Goal: Check status

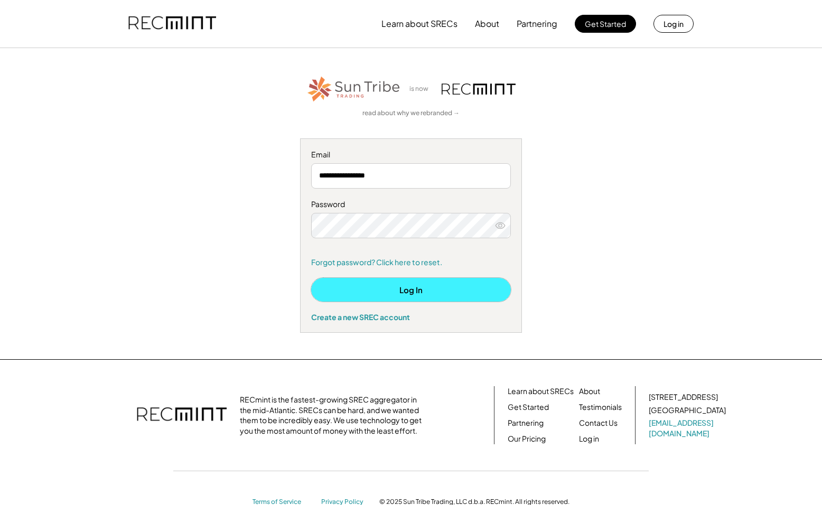
click at [380, 282] on button "Log In" at bounding box center [411, 290] width 200 height 24
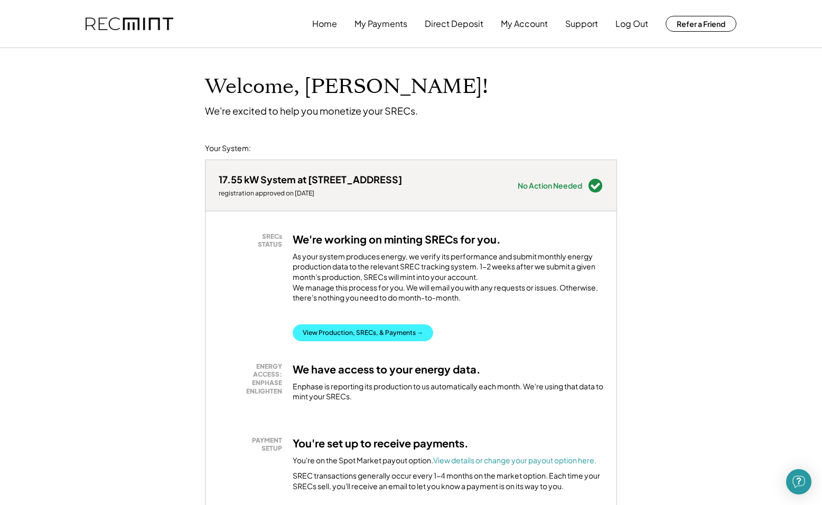
click at [378, 341] on button "View Production, SRECs, & Payments →" at bounding box center [363, 333] width 141 height 17
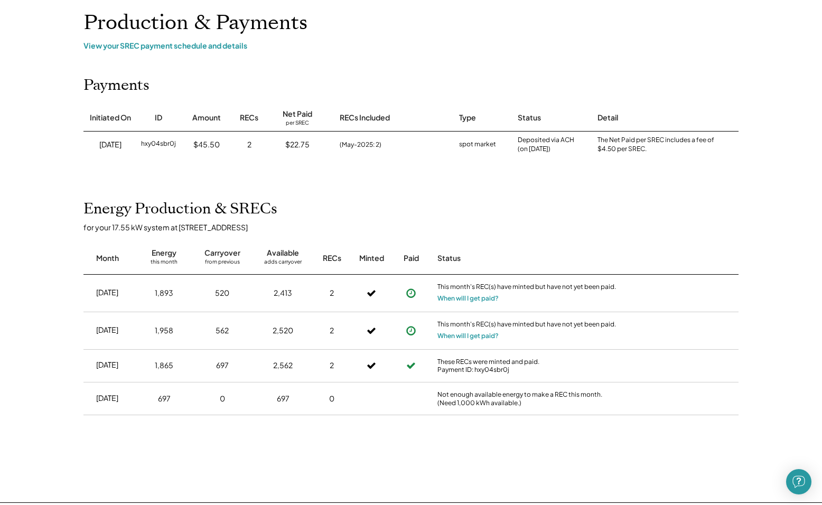
scroll to position [73, 0]
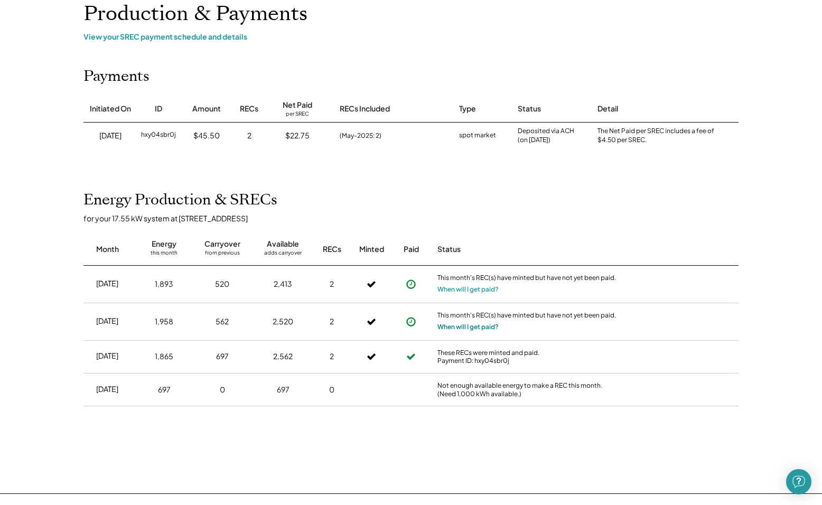
click at [477, 326] on button "When will I get paid?" at bounding box center [468, 327] width 61 height 11
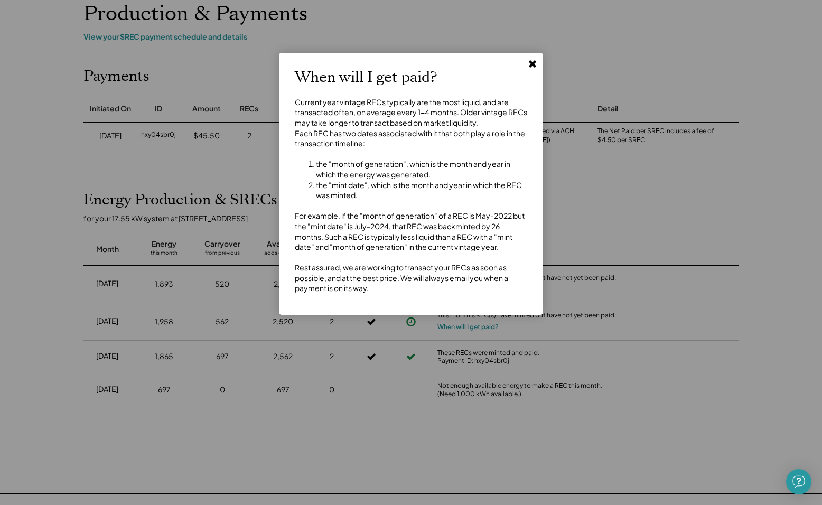
click at [532, 64] on use at bounding box center [532, 63] width 7 height 7
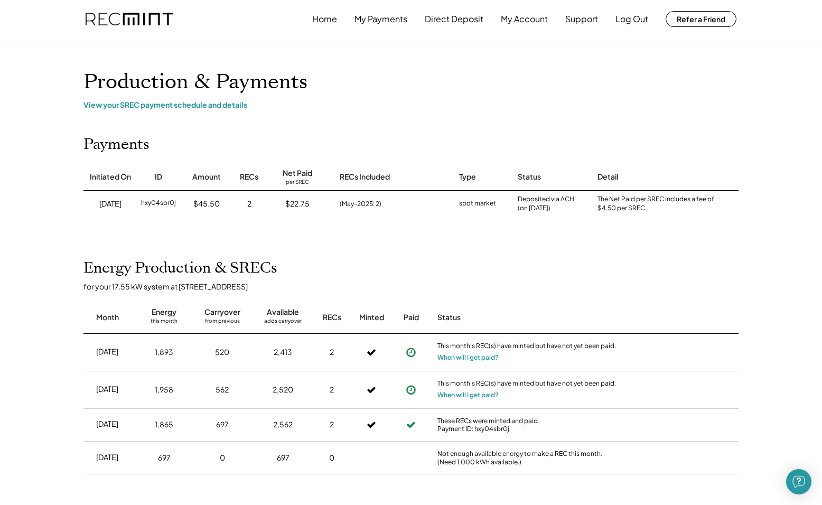
scroll to position [0, 0]
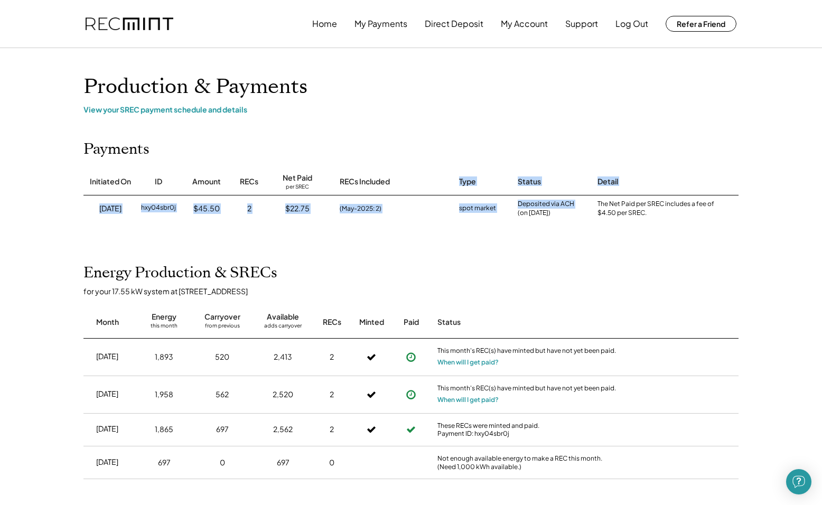
drag, startPoint x: 508, startPoint y: 211, endPoint x: 443, endPoint y: 191, distance: 67.5
click at [443, 191] on div "Initiated On ID Amount RECs Net Paid per SREC RECs Included Type Status Detail …" at bounding box center [411, 195] width 677 height 53
